Goal: Task Accomplishment & Management: Use online tool/utility

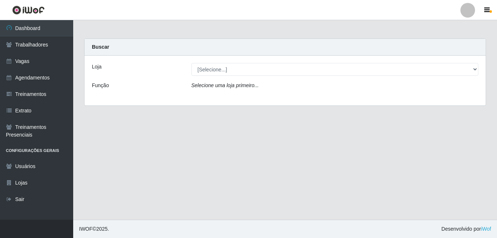
click at [208, 81] on div "Loja [Selecione...] BL Importadora Função Selecione uma loja primeiro..." at bounding box center [285, 81] width 401 height 50
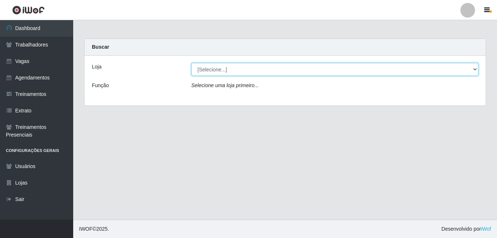
click at [210, 70] on select "[Selecione...] BL Importadora" at bounding box center [334, 69] width 287 height 13
select select "259"
click at [191, 63] on select "[Selecione...] BL Importadora" at bounding box center [334, 69] width 287 height 13
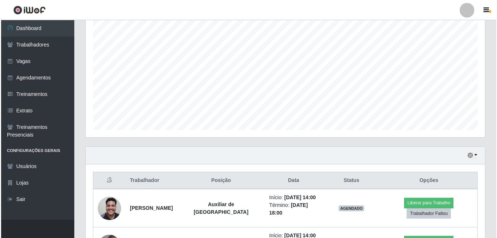
scroll to position [194, 0]
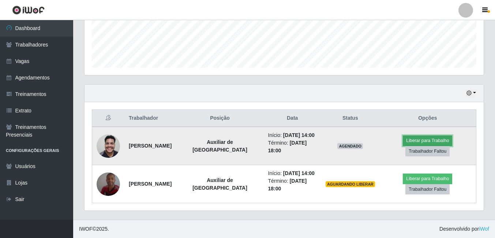
click at [451, 139] on button "Liberar para Trabalho" at bounding box center [427, 140] width 49 height 10
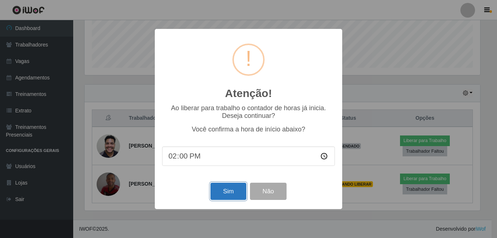
click at [218, 189] on button "Sim" at bounding box center [228, 191] width 36 height 17
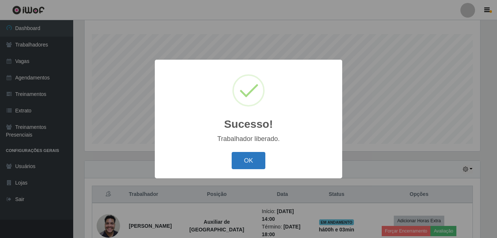
click at [264, 166] on button "OK" at bounding box center [249, 160] width 34 height 17
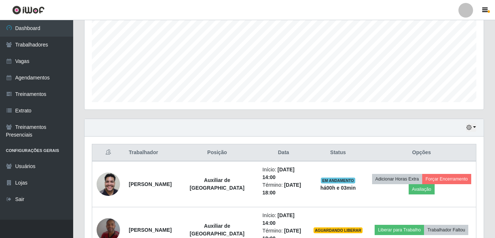
scroll to position [209, 0]
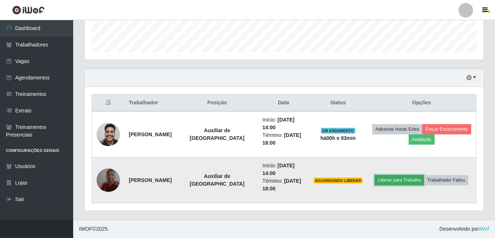
click at [388, 182] on button "Liberar para Trabalho" at bounding box center [399, 180] width 49 height 10
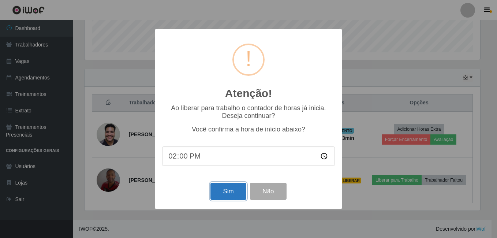
click at [235, 195] on button "Sim" at bounding box center [228, 191] width 36 height 17
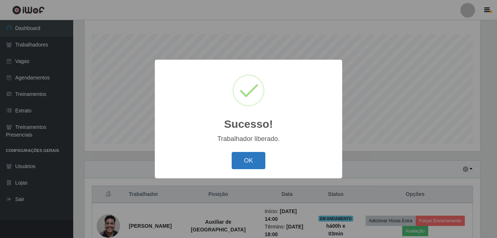
click at [244, 167] on button "OK" at bounding box center [249, 160] width 34 height 17
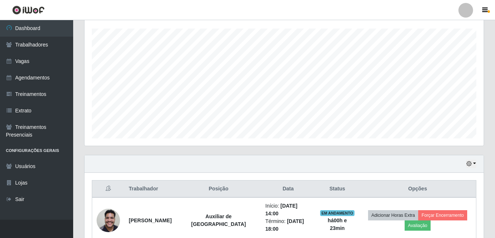
scroll to position [209, 0]
